Goal: Download file/media

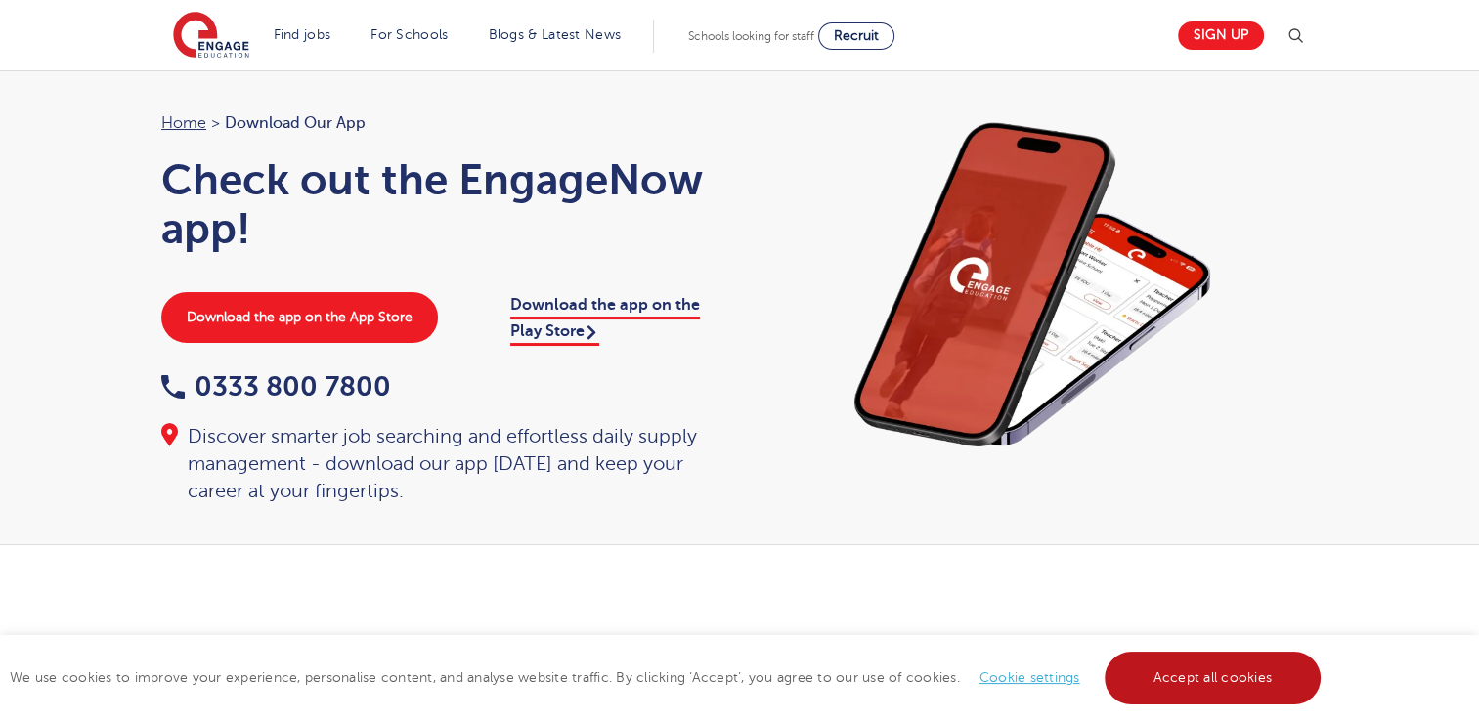
click at [1164, 671] on link "Accept all cookies" at bounding box center [1213, 678] width 217 height 53
